Goal: Transaction & Acquisition: Purchase product/service

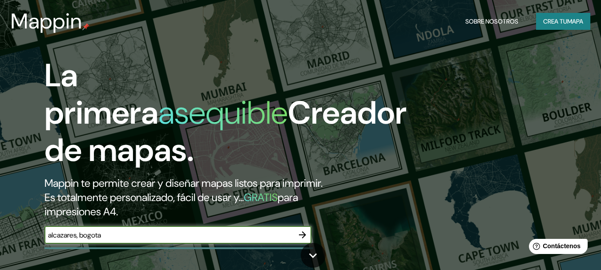
type input "alcazares, bogota"
click at [561, 21] on font "Crea tu" at bounding box center [555, 21] width 24 height 8
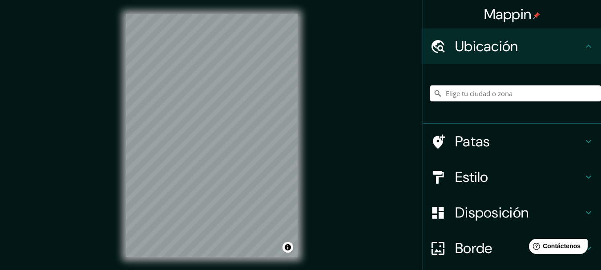
click at [483, 95] on input "Elige tu ciudad o zona" at bounding box center [515, 93] width 171 height 16
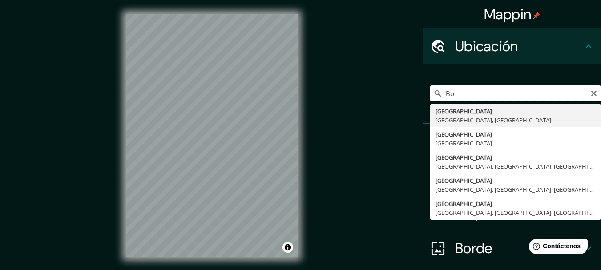
type input "B"
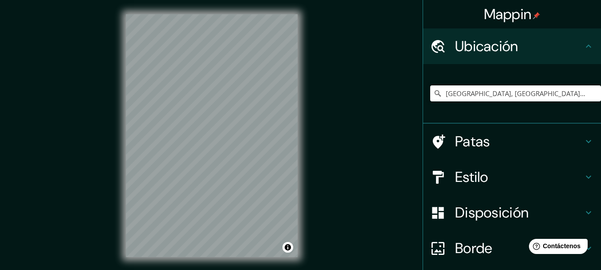
drag, startPoint x: 557, startPoint y: 93, endPoint x: 403, endPoint y: 89, distance: 153.5
click at [403, 89] on div "Mappin Ubicación [GEOGRAPHIC_DATA], [GEOGRAPHIC_DATA], [GEOGRAPHIC_DATA] [GEOGR…" at bounding box center [300, 143] width 601 height 286
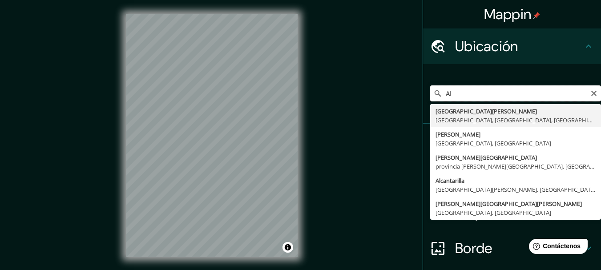
type input "A"
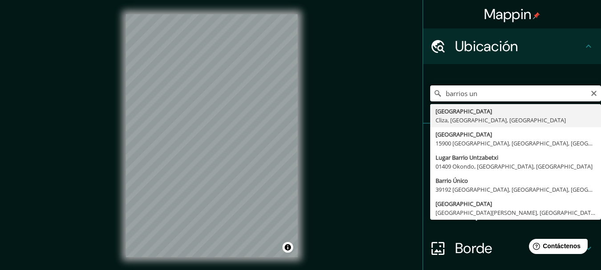
drag, startPoint x: 473, startPoint y: 93, endPoint x: 407, endPoint y: 99, distance: 66.0
click at [407, 99] on div "Mappin Ubicación barrios un [GEOGRAPHIC_DATA] [GEOGRAPHIC_DATA], [GEOGRAPHIC_DA…" at bounding box center [300, 143] width 601 height 286
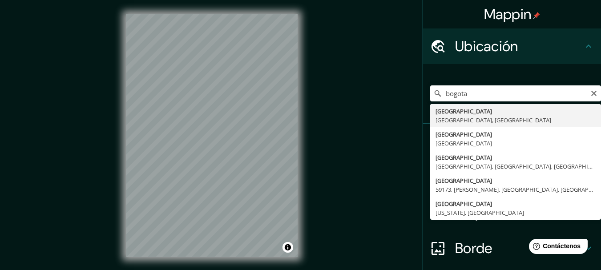
type input "[GEOGRAPHIC_DATA], [GEOGRAPHIC_DATA]"
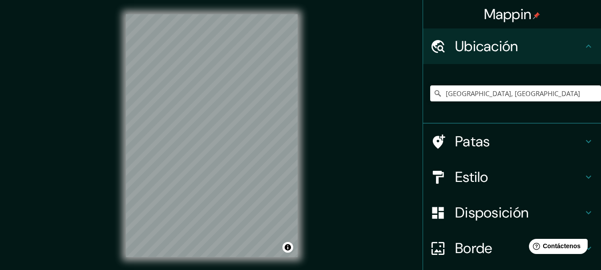
click at [471, 174] on font "Estilo" at bounding box center [471, 177] width 33 height 19
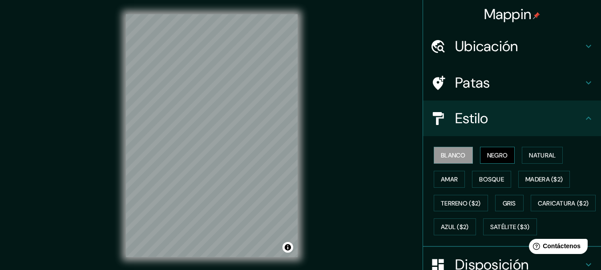
click at [499, 150] on font "Negro" at bounding box center [497, 155] width 21 height 12
click at [441, 153] on font "Blanco" at bounding box center [453, 155] width 25 height 8
click at [543, 155] on font "Natural" at bounding box center [542, 155] width 27 height 8
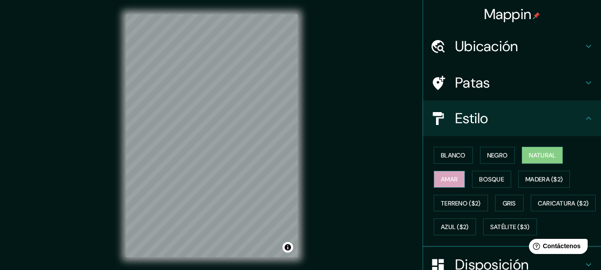
click at [441, 176] on font "Amar" at bounding box center [449, 179] width 17 height 8
click at [492, 179] on font "Bosque" at bounding box center [491, 179] width 25 height 8
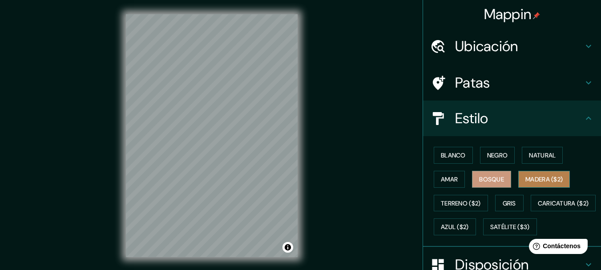
click at [543, 175] on font "Madera ($2)" at bounding box center [543, 179] width 37 height 8
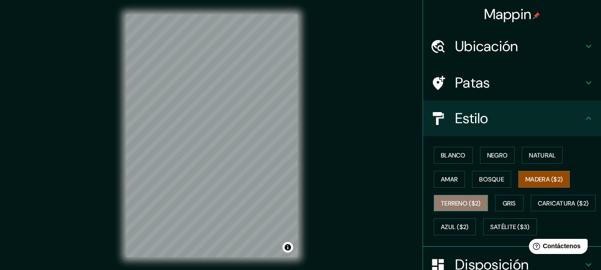
click at [459, 198] on font "Terreno ($2)" at bounding box center [461, 203] width 40 height 12
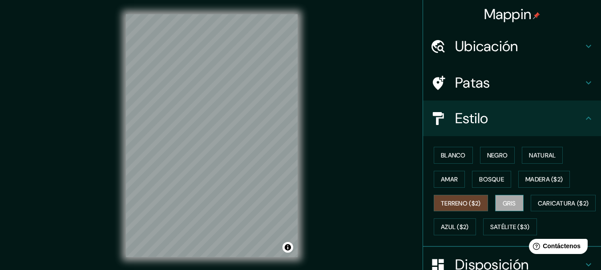
click at [513, 204] on button "Gris" at bounding box center [509, 203] width 28 height 17
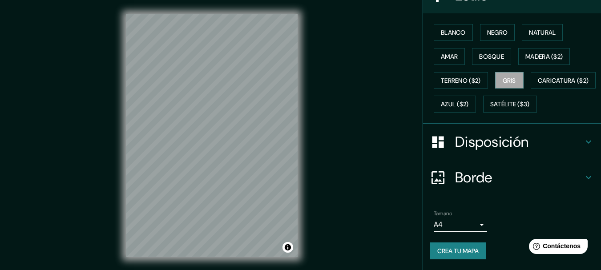
scroll to position [146, 0]
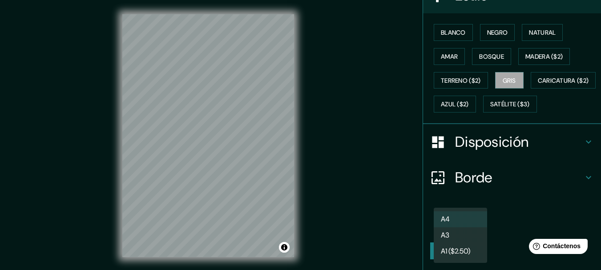
click at [475, 227] on body "Mappin Ubicación [GEOGRAPHIC_DATA], [GEOGRAPHIC_DATA] Patas Estilo Blanco Negro…" at bounding box center [300, 135] width 601 height 270
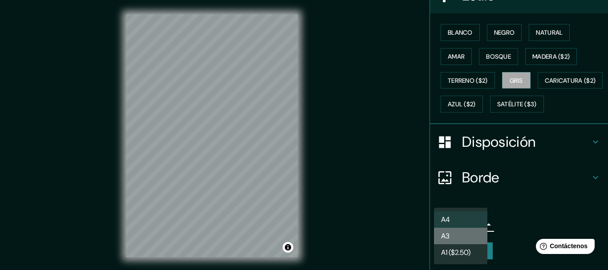
click at [448, 238] on font "A3" at bounding box center [445, 235] width 8 height 9
type input "a4"
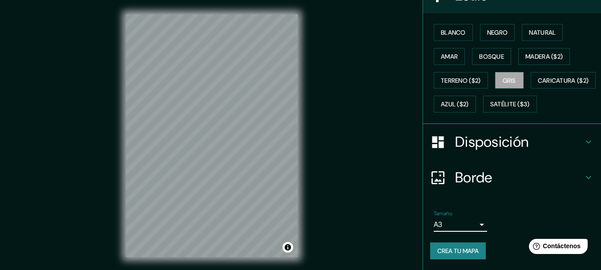
click at [583, 141] on icon at bounding box center [588, 142] width 11 height 11
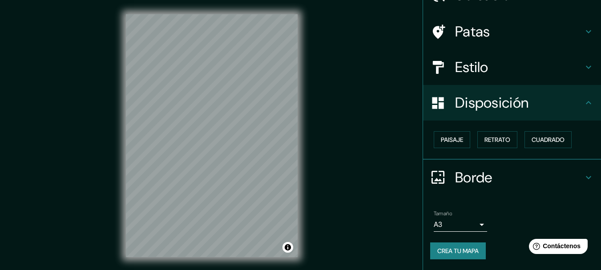
scroll to position [51, 0]
click at [541, 140] on font "Cuadrado" at bounding box center [547, 140] width 33 height 8
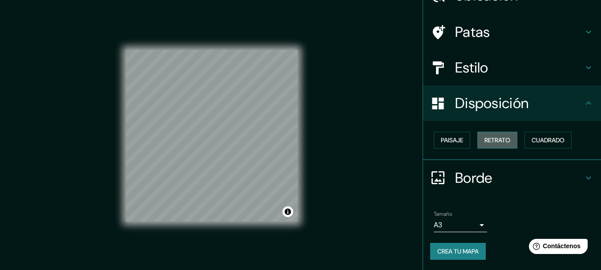
click at [497, 139] on font "Retrato" at bounding box center [497, 140] width 26 height 8
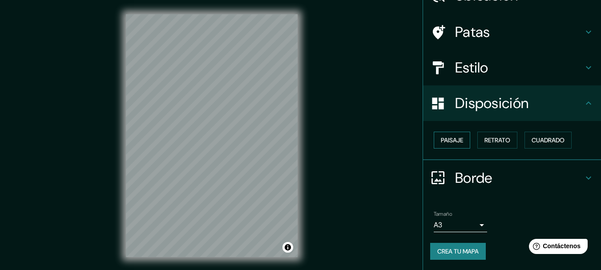
click at [448, 143] on font "Paisaje" at bounding box center [452, 140] width 22 height 8
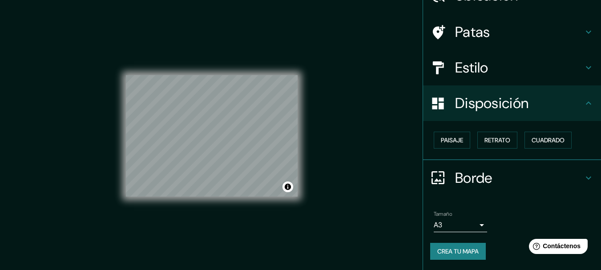
click at [547, 105] on h4 "Disposición" at bounding box center [519, 103] width 128 height 18
click at [484, 72] on h4 "Estilo" at bounding box center [519, 68] width 128 height 18
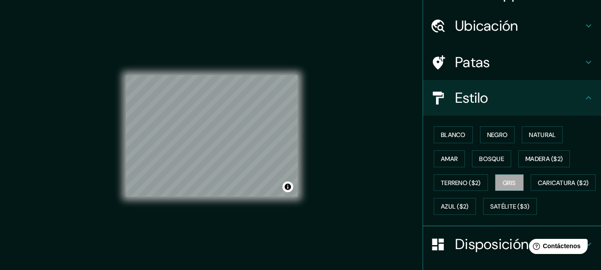
scroll to position [6, 0]
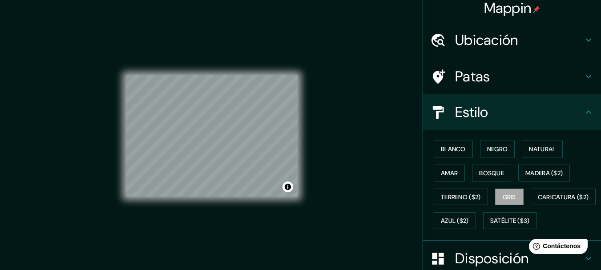
click at [486, 72] on h4 "Patas" at bounding box center [519, 77] width 128 height 18
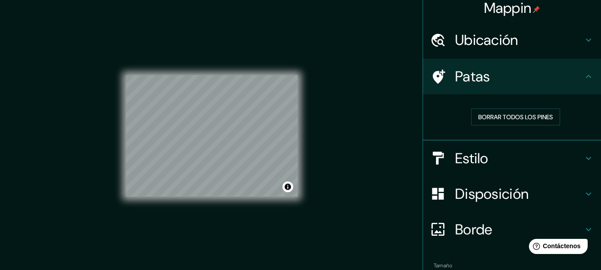
click at [491, 45] on font "Ubicación" at bounding box center [486, 40] width 63 height 19
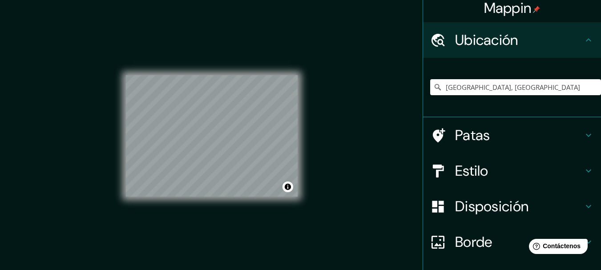
click at [463, 171] on font "Estilo" at bounding box center [471, 170] width 33 height 19
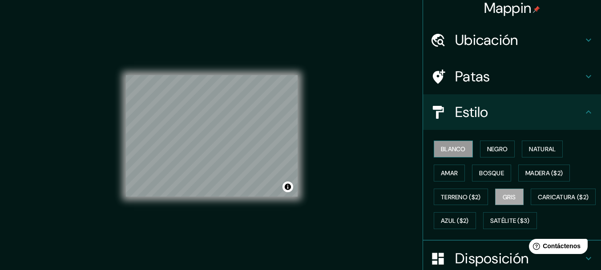
click at [457, 142] on button "Blanco" at bounding box center [453, 149] width 39 height 17
